Goal: Task Accomplishment & Management: Use online tool/utility

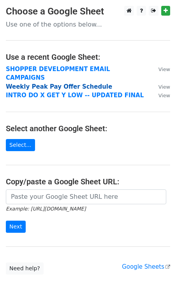
click at [27, 83] on strong "Weekly Peak Pay Offer Schedule" at bounding box center [59, 86] width 107 height 7
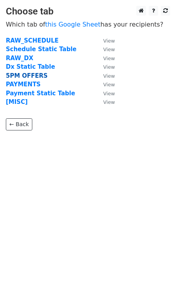
click at [21, 77] on strong "5PM OFFERS" at bounding box center [27, 75] width 42 height 7
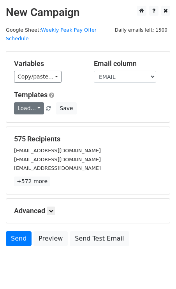
click at [38, 102] on link "Load..." at bounding box center [29, 108] width 30 height 12
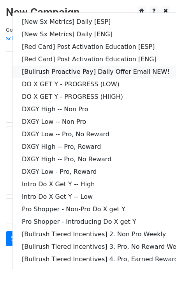
click at [77, 66] on link "[Bullrush Proactive Pay] Daily Offer Email NEW!" at bounding box center [112, 72] width 200 height 12
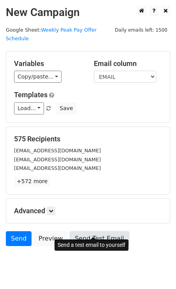
click at [97, 231] on link "Send Test Email" at bounding box center [99, 238] width 59 height 15
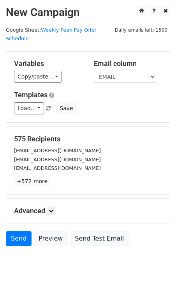
scroll to position [14, 0]
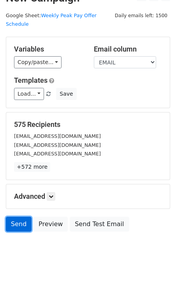
click at [21, 217] on link "Send" at bounding box center [19, 224] width 26 height 15
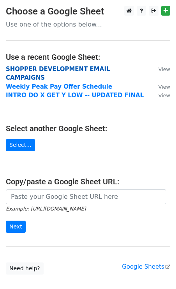
click at [81, 69] on strong "SHOPPER DEVELOPMENT EMAIL CAMPAIGNS" at bounding box center [58, 74] width 105 height 16
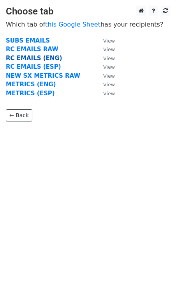
click at [34, 57] on strong "RC EMAILS (ENG)" at bounding box center [34, 58] width 57 height 7
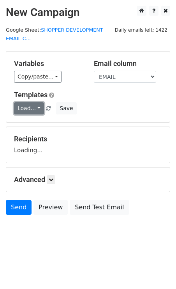
click at [34, 105] on link "Load..." at bounding box center [29, 108] width 30 height 12
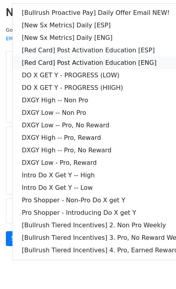
click at [92, 61] on link "[Red Card] Post Activation Education [ENG]" at bounding box center [112, 63] width 200 height 12
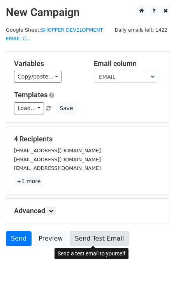
click at [100, 236] on link "Send Test Email" at bounding box center [99, 238] width 59 height 15
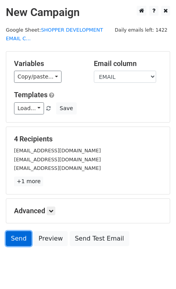
click at [26, 236] on link "Send" at bounding box center [19, 238] width 26 height 15
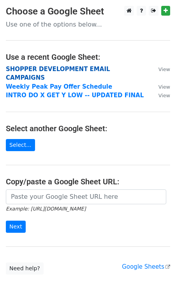
click at [32, 70] on strong "SHOPPER DEVELOPMENT EMAIL CAMPAIGNS" at bounding box center [58, 74] width 105 height 16
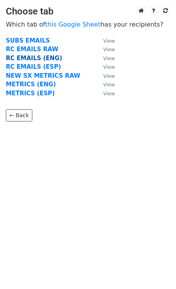
click at [30, 59] on strong "RC EMAILS (ENG)" at bounding box center [34, 58] width 57 height 7
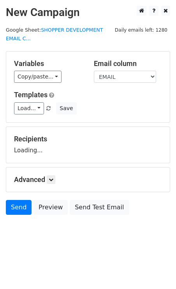
click at [22, 116] on div "Variables Copy/paste... {{DASHER_ID}} {{FIRST_NAME}} {{EMAIL}} {{PHONE_NUMBER}}…" at bounding box center [88, 87] width 164 height 71
click at [22, 107] on link "Load..." at bounding box center [29, 108] width 30 height 12
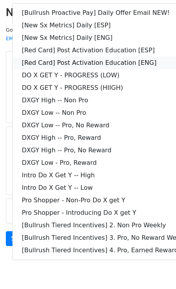
click at [90, 62] on link "[Red Card] Post Activation Education [ENG]" at bounding box center [112, 63] width 200 height 12
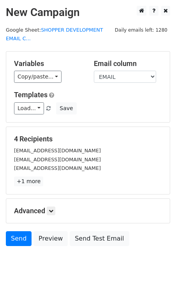
scroll to position [23, 0]
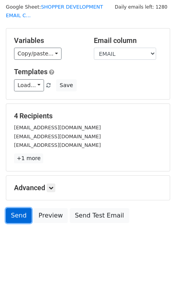
click at [19, 212] on link "Send" at bounding box center [19, 215] width 26 height 15
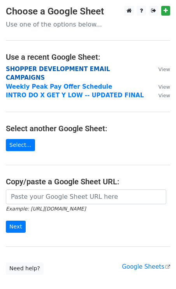
click at [61, 67] on strong "SHOPPER DEVELOPMENT EMAIL CAMPAIGNS" at bounding box center [58, 74] width 105 height 16
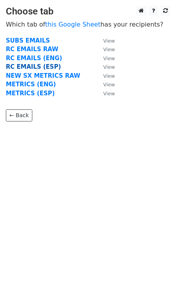
click at [39, 69] on strong "RC EMAILS (ESP)" at bounding box center [33, 66] width 55 height 7
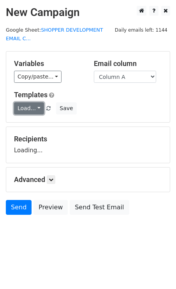
click at [31, 110] on link "Load..." at bounding box center [29, 108] width 30 height 12
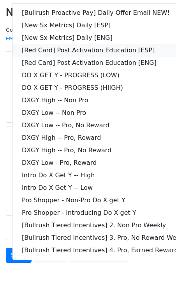
click at [68, 49] on link "[Red Card] Post Activation Education [ESP]" at bounding box center [112, 50] width 200 height 12
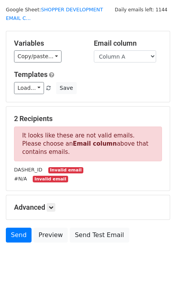
scroll to position [22, 0]
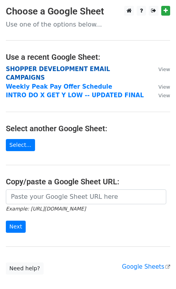
click at [63, 68] on strong "SHOPPER DEVELOPMENT EMAIL CAMPAIGNS" at bounding box center [58, 74] width 105 height 16
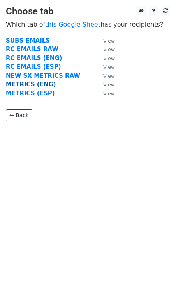
click at [31, 82] on strong "METRICS (ENG)" at bounding box center [31, 84] width 50 height 7
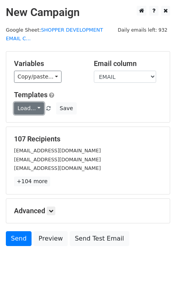
click at [30, 107] on link "Load..." at bounding box center [29, 108] width 30 height 12
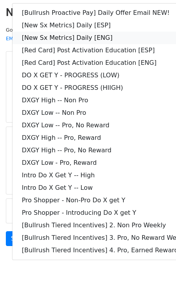
click at [74, 38] on link "[New Sx Metrics] Daily [ENG]" at bounding box center [112, 38] width 200 height 12
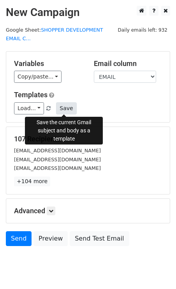
scroll to position [23, 0]
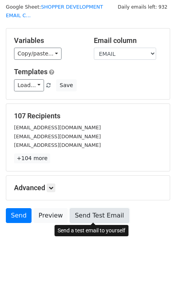
click at [89, 210] on link "Send Test Email" at bounding box center [99, 215] width 59 height 15
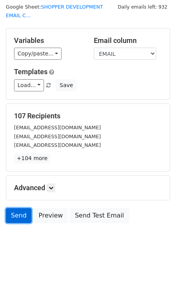
click at [20, 210] on link "Send" at bounding box center [19, 215] width 26 height 15
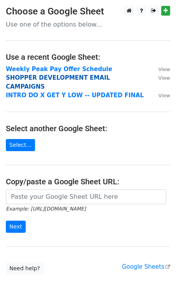
click at [31, 78] on strong "SHOPPER DEVELOPMENT EMAIL CAMPAIGNS" at bounding box center [58, 82] width 105 height 16
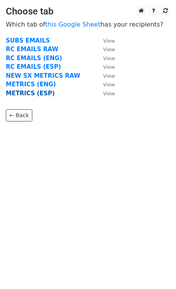
click at [29, 93] on strong "METRICS (ESP)" at bounding box center [30, 93] width 49 height 7
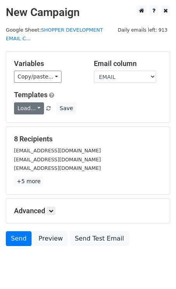
click at [30, 107] on link "Load..." at bounding box center [29, 108] width 30 height 12
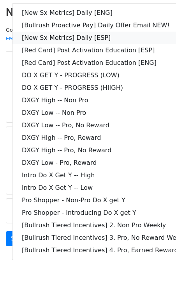
click at [72, 39] on link "[New Sx Metrics] Daily [ESP]" at bounding box center [112, 38] width 200 height 12
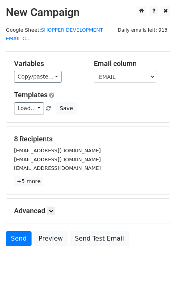
scroll to position [23, 0]
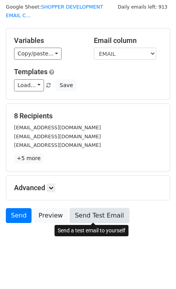
click at [87, 211] on link "Send Test Email" at bounding box center [99, 215] width 59 height 15
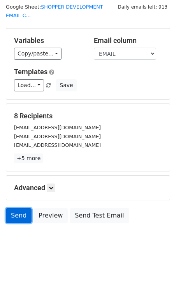
click at [17, 212] on link "Send" at bounding box center [19, 215] width 26 height 15
